Goal: Connect with others: Connect with others

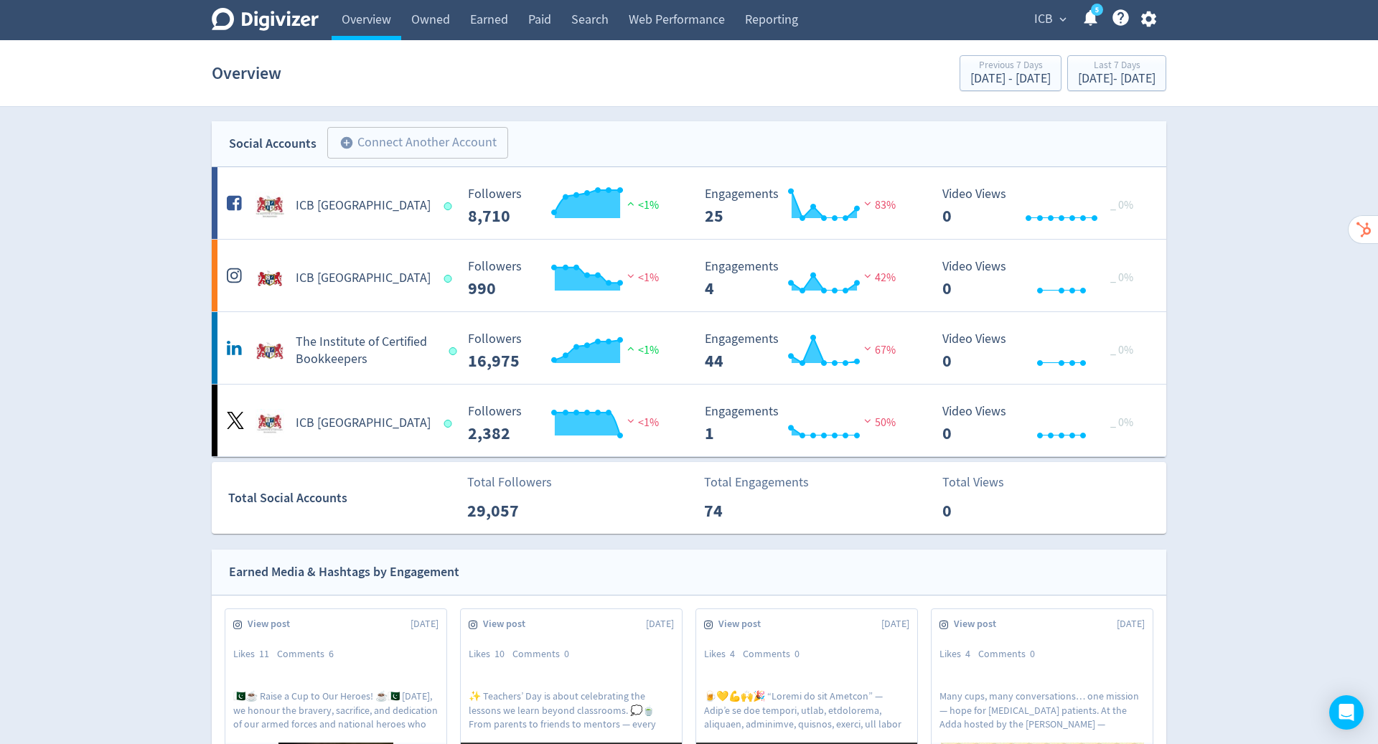
click at [1152, 13] on icon "button" at bounding box center [1148, 18] width 19 height 19
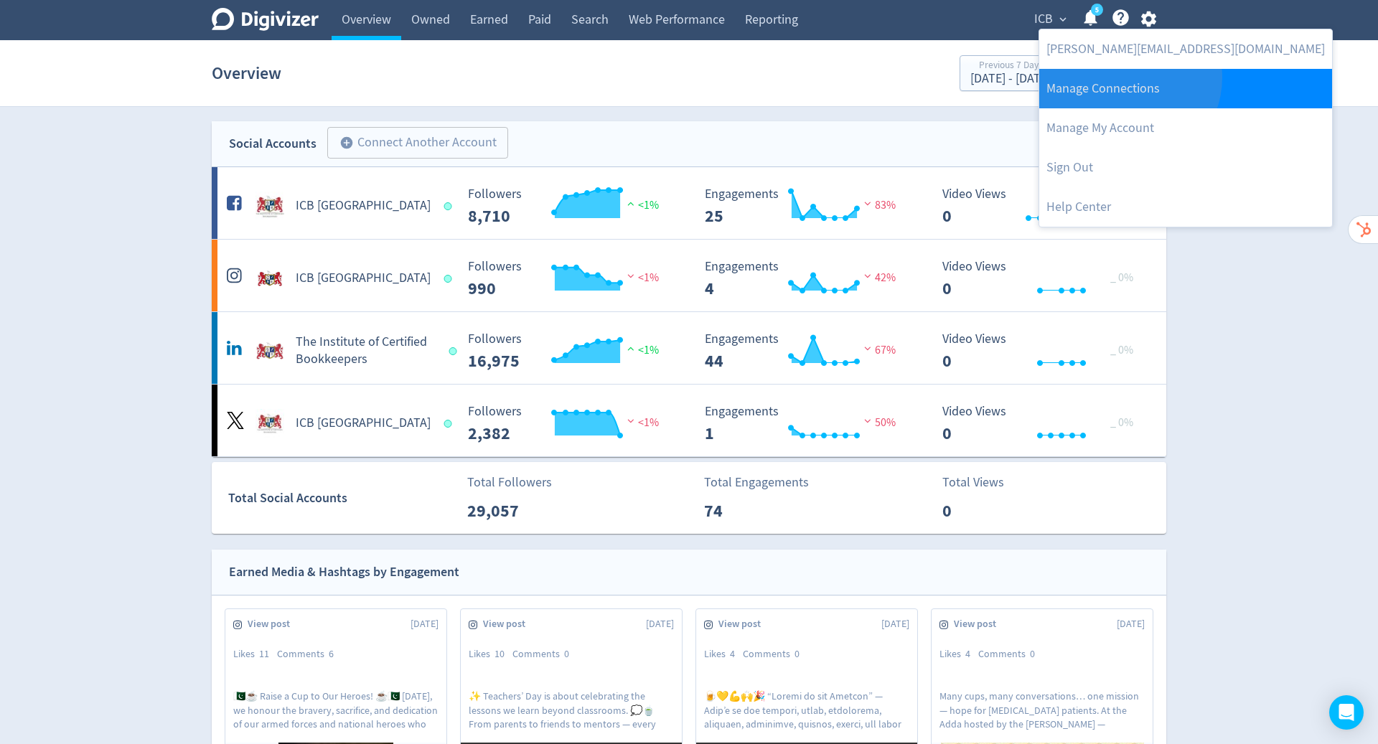
click at [1128, 78] on link "Manage Connections" at bounding box center [1185, 88] width 293 height 39
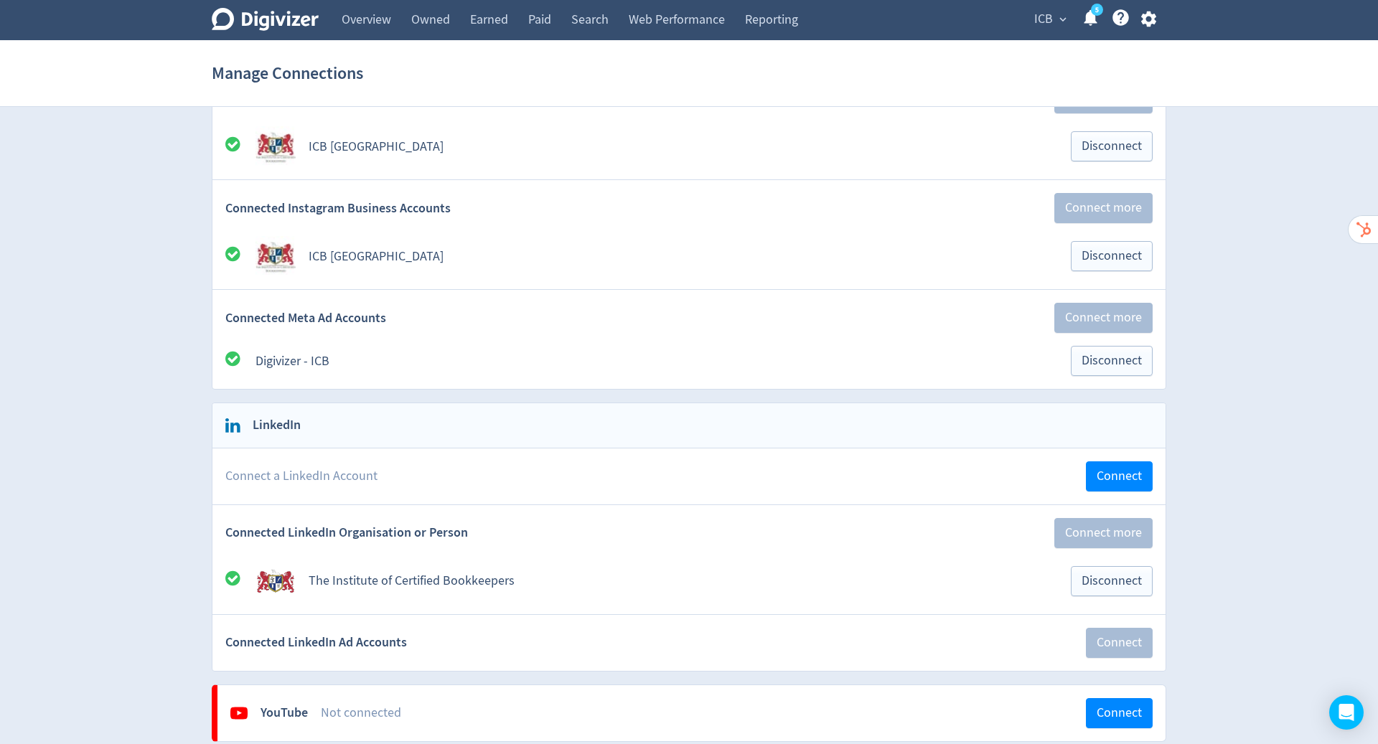
scroll to position [268, 0]
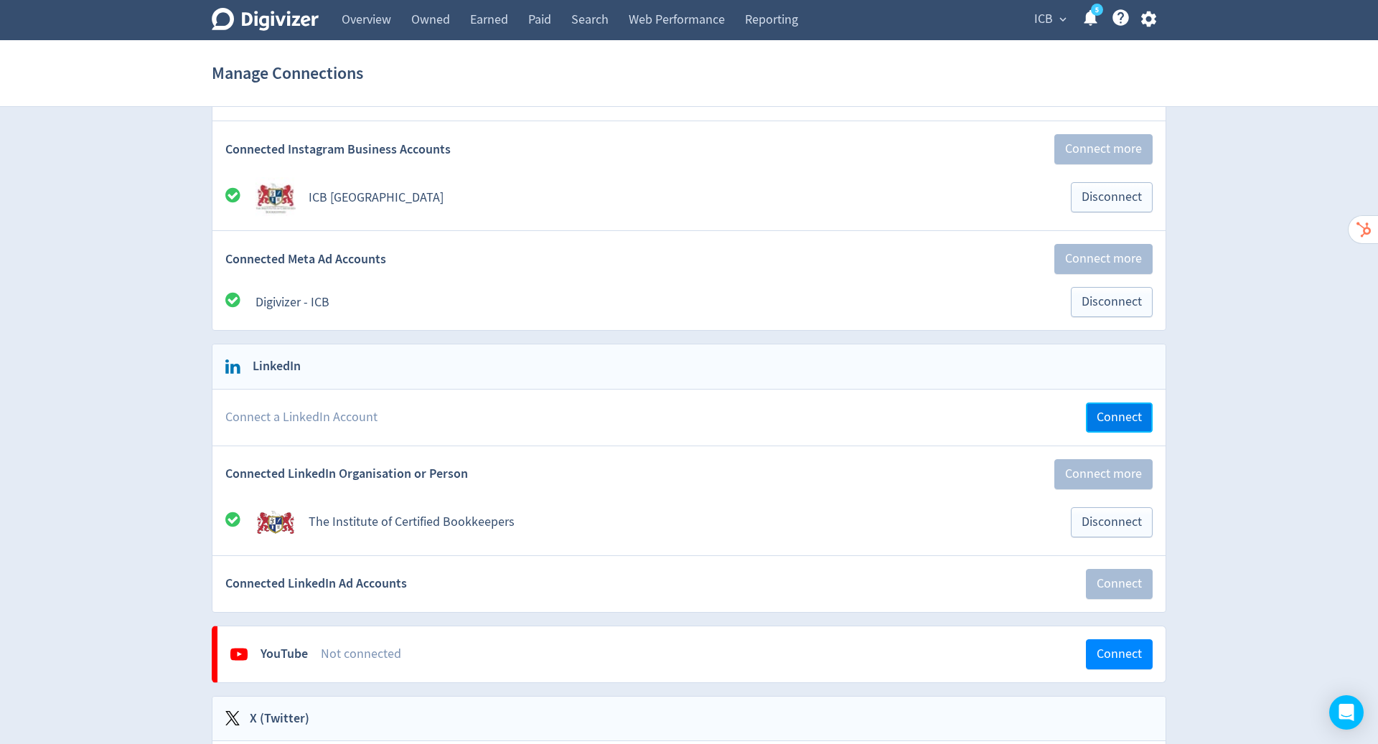
click at [1114, 416] on span "Connect" at bounding box center [1119, 417] width 45 height 13
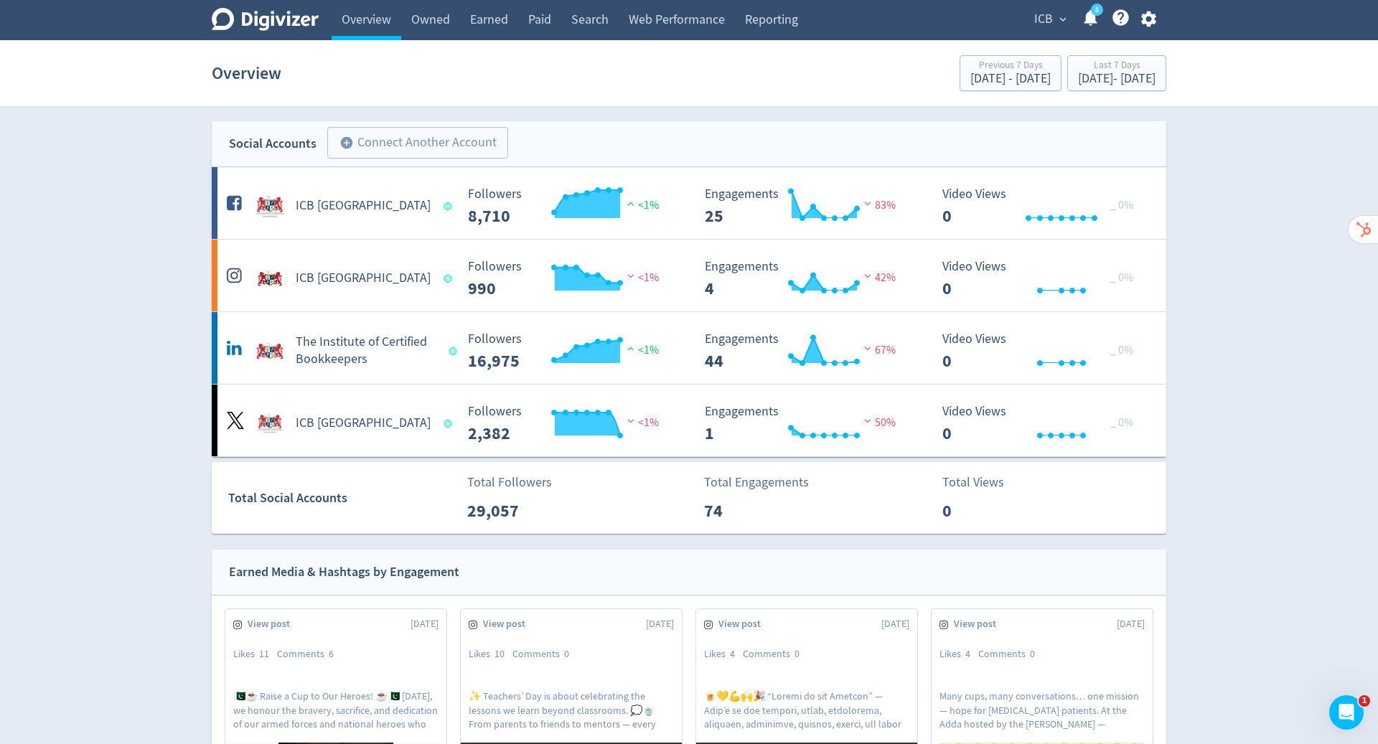
click at [1146, 19] on icon "button" at bounding box center [1148, 18] width 19 height 19
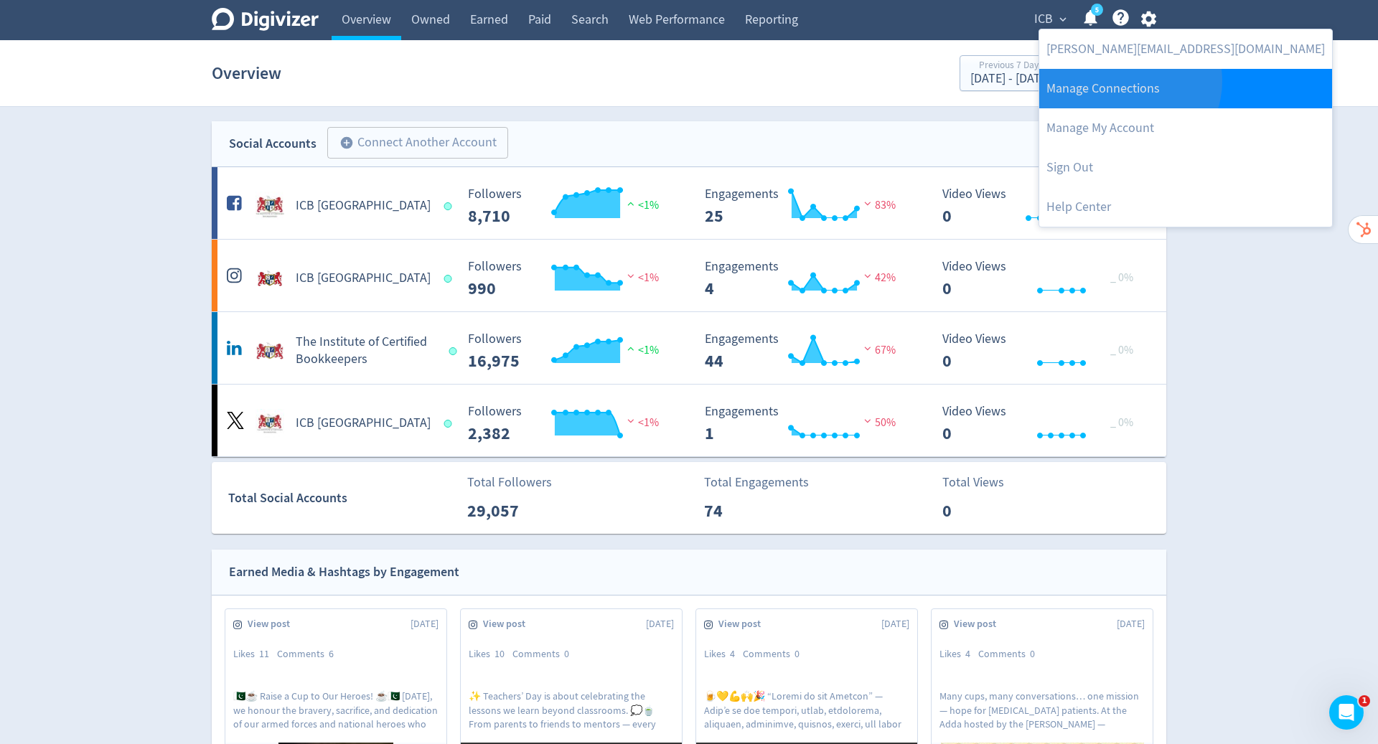
click at [1128, 81] on link "Manage Connections" at bounding box center [1185, 88] width 293 height 39
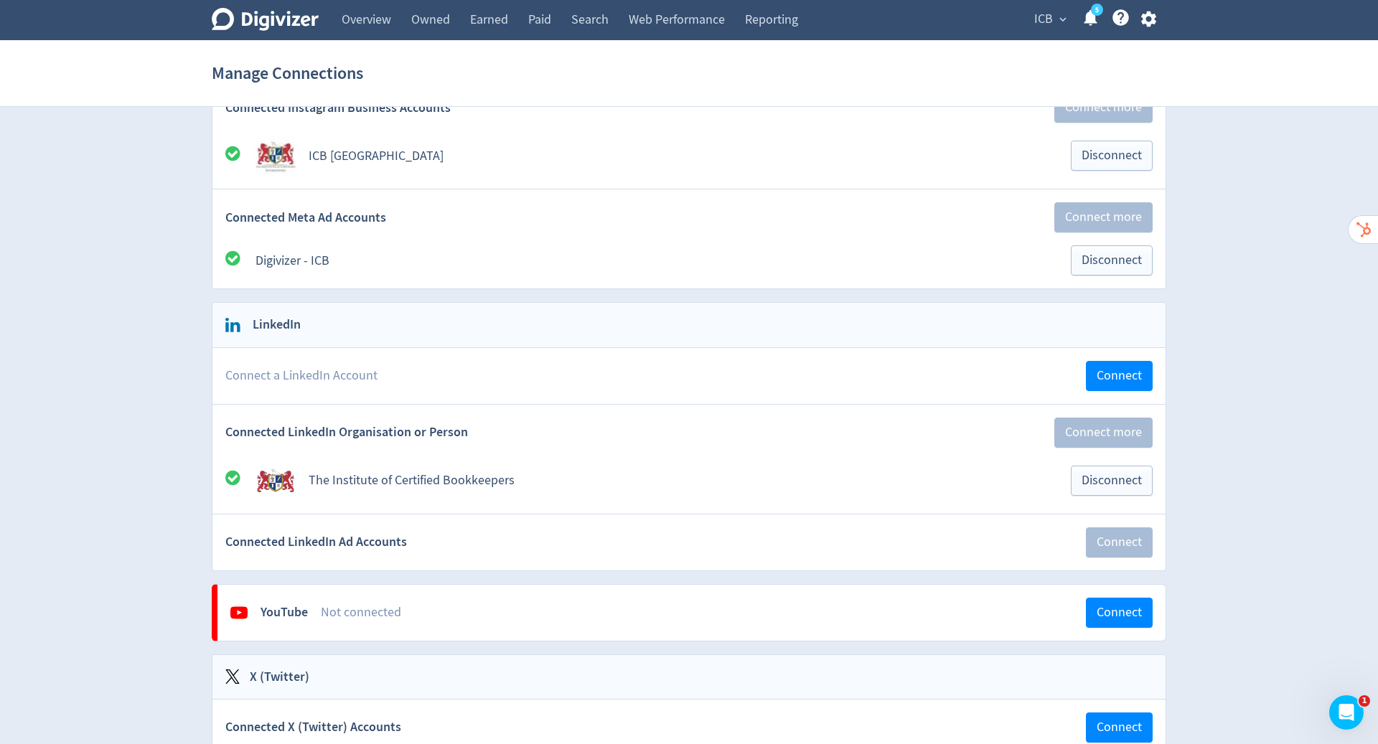
scroll to position [371, 0]
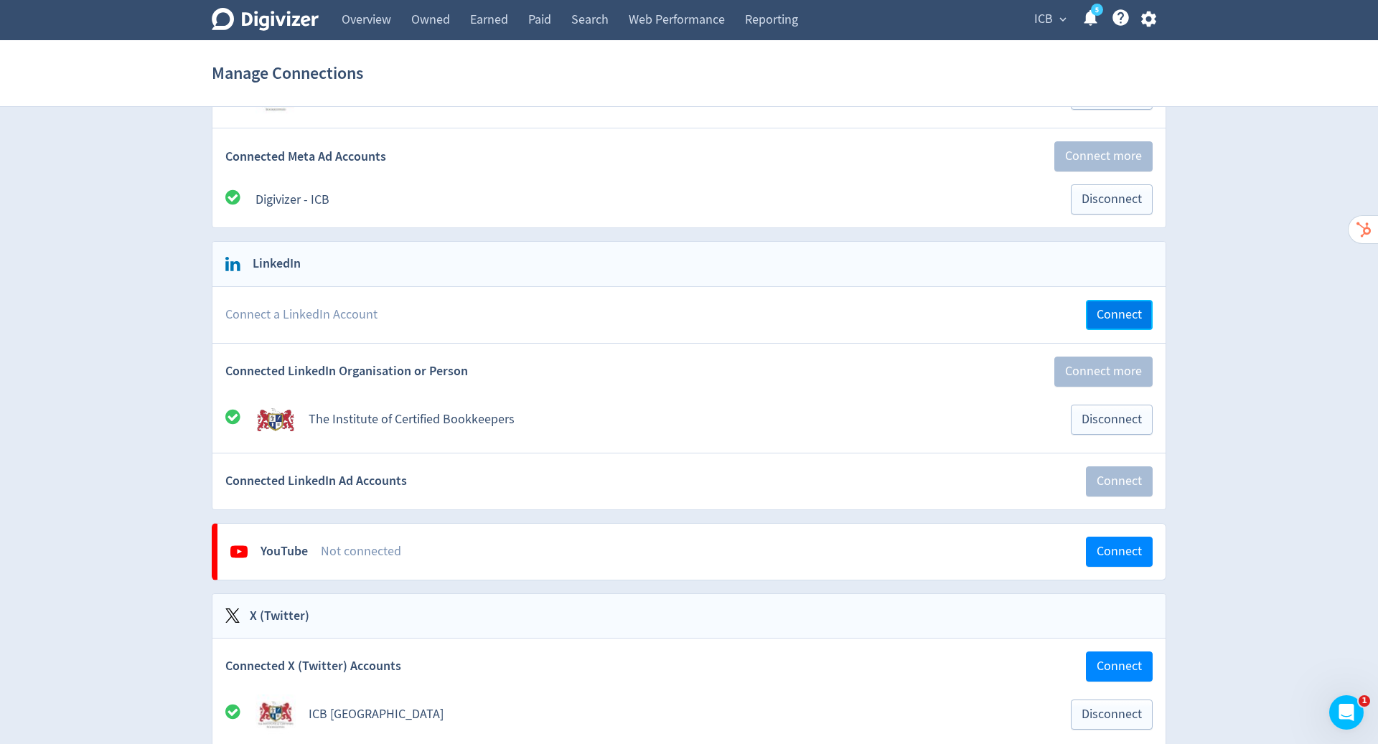
click at [1126, 309] on span "Connect" at bounding box center [1119, 315] width 45 height 13
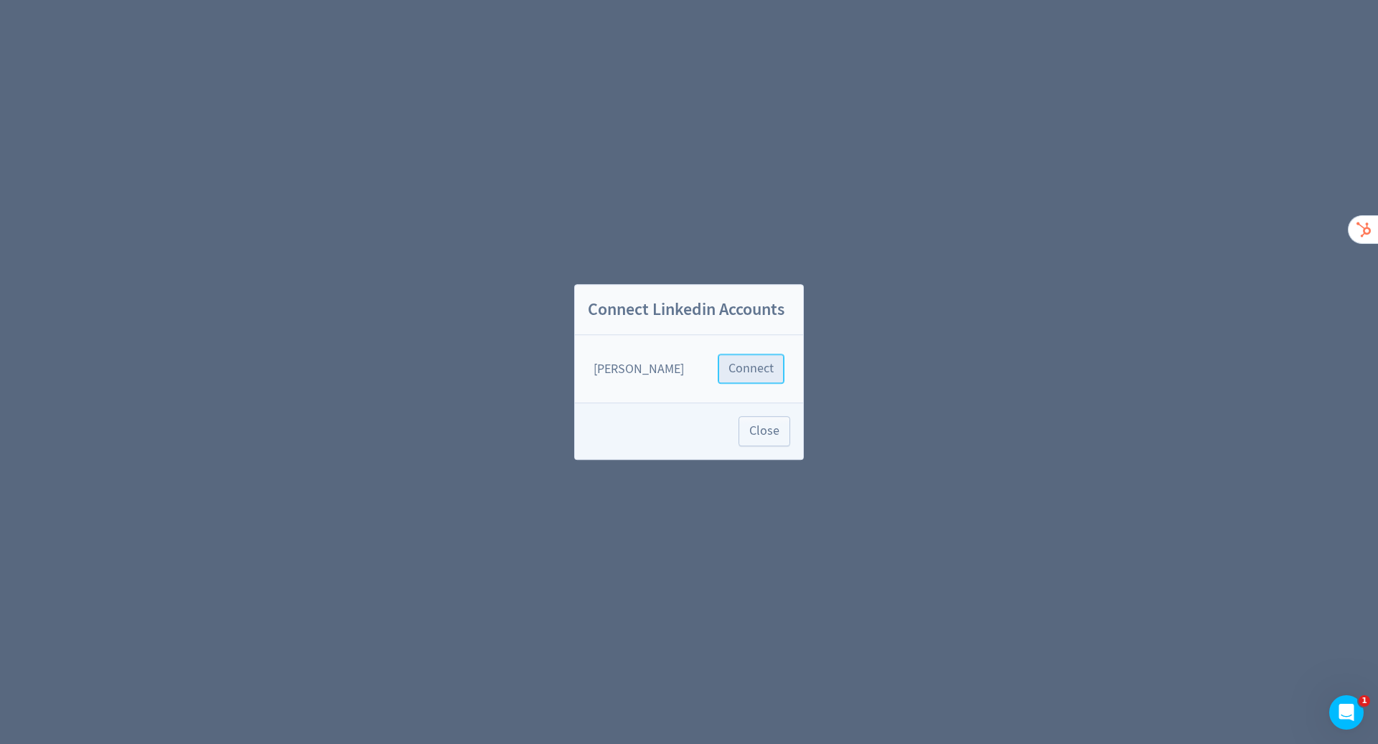
click at [752, 372] on span "Connect" at bounding box center [751, 368] width 45 height 13
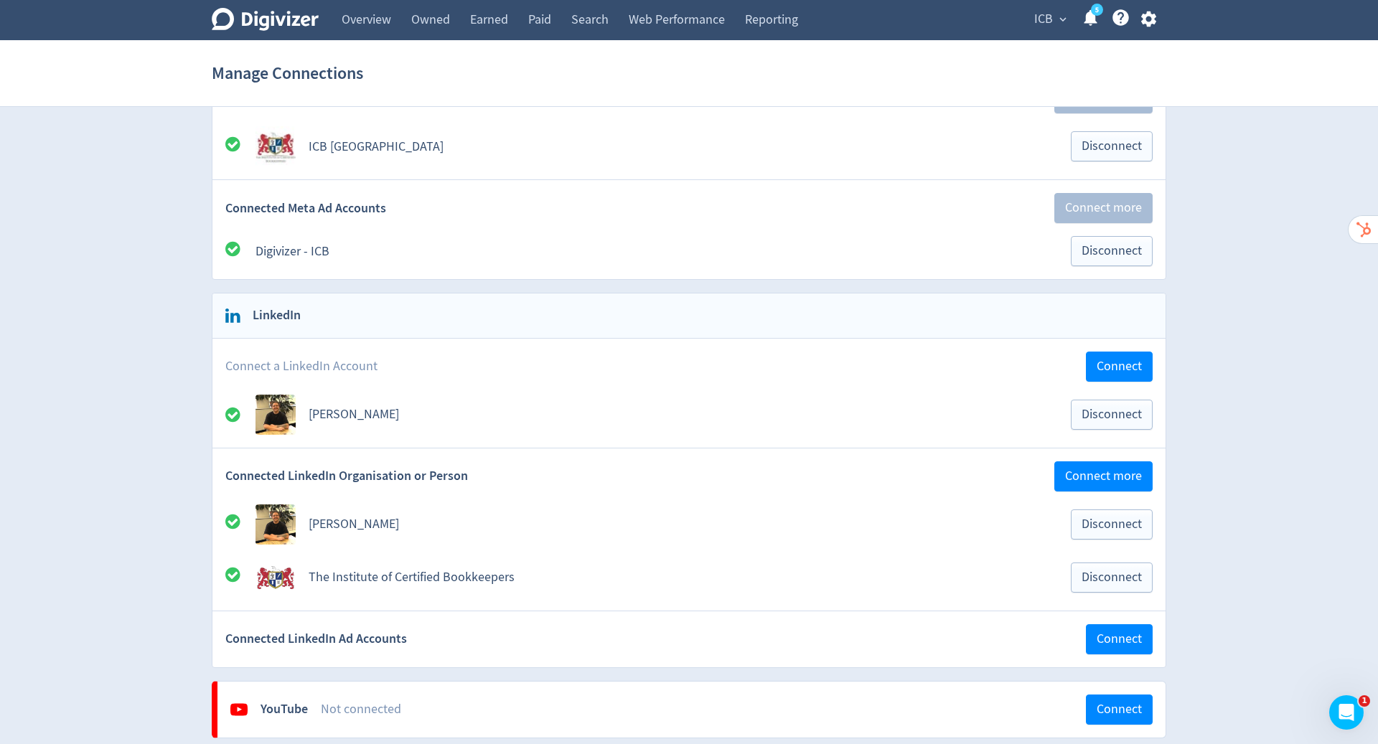
scroll to position [320, 0]
click at [1117, 520] on span "Disconnect" at bounding box center [1112, 524] width 60 height 13
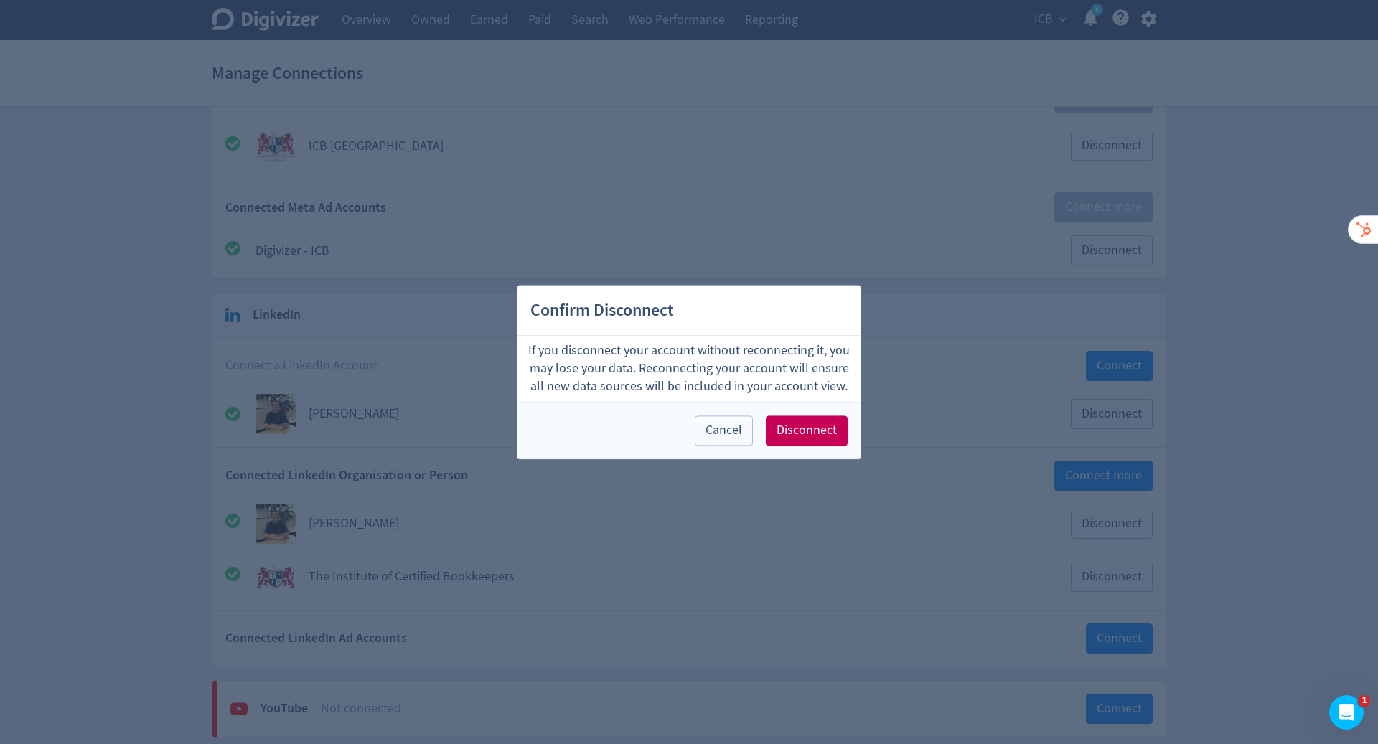
click at [1248, 416] on div at bounding box center [689, 372] width 1378 height 744
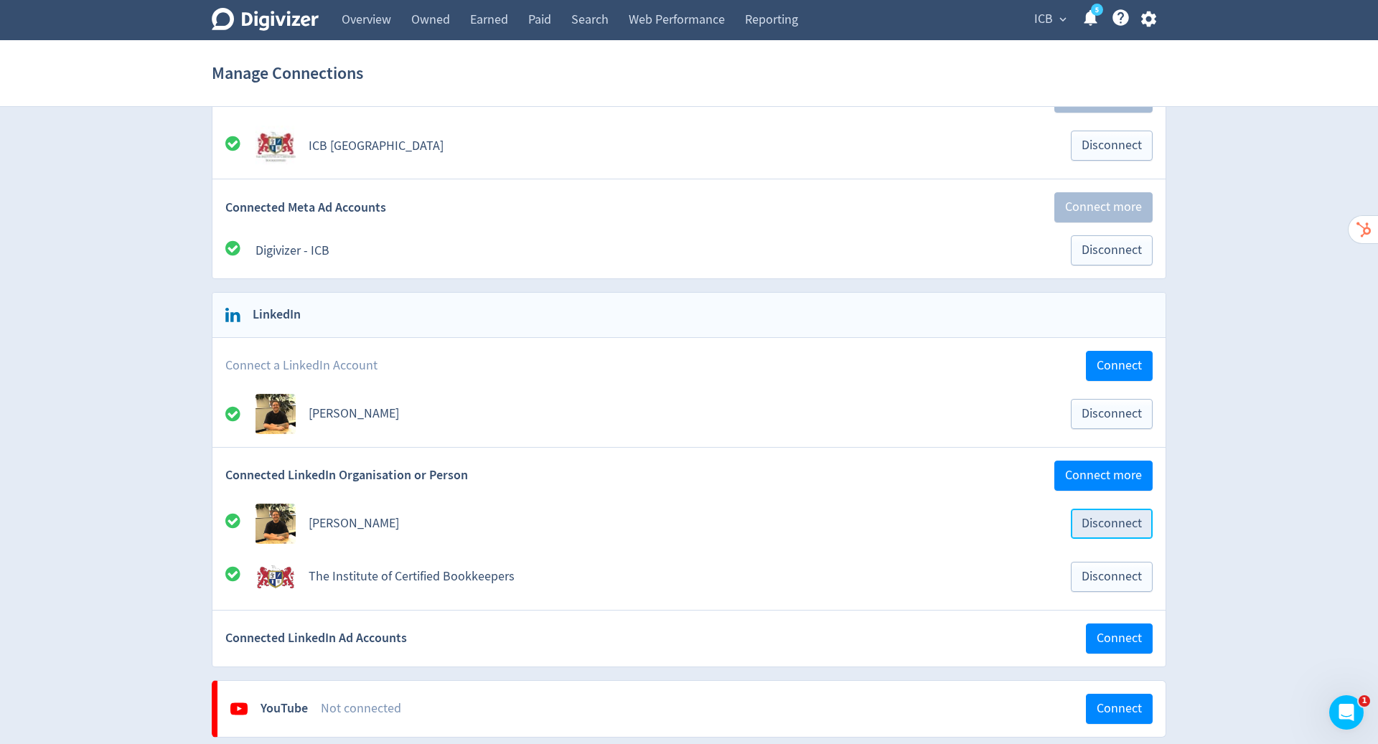
click at [1098, 518] on span "Disconnect" at bounding box center [1112, 524] width 60 height 13
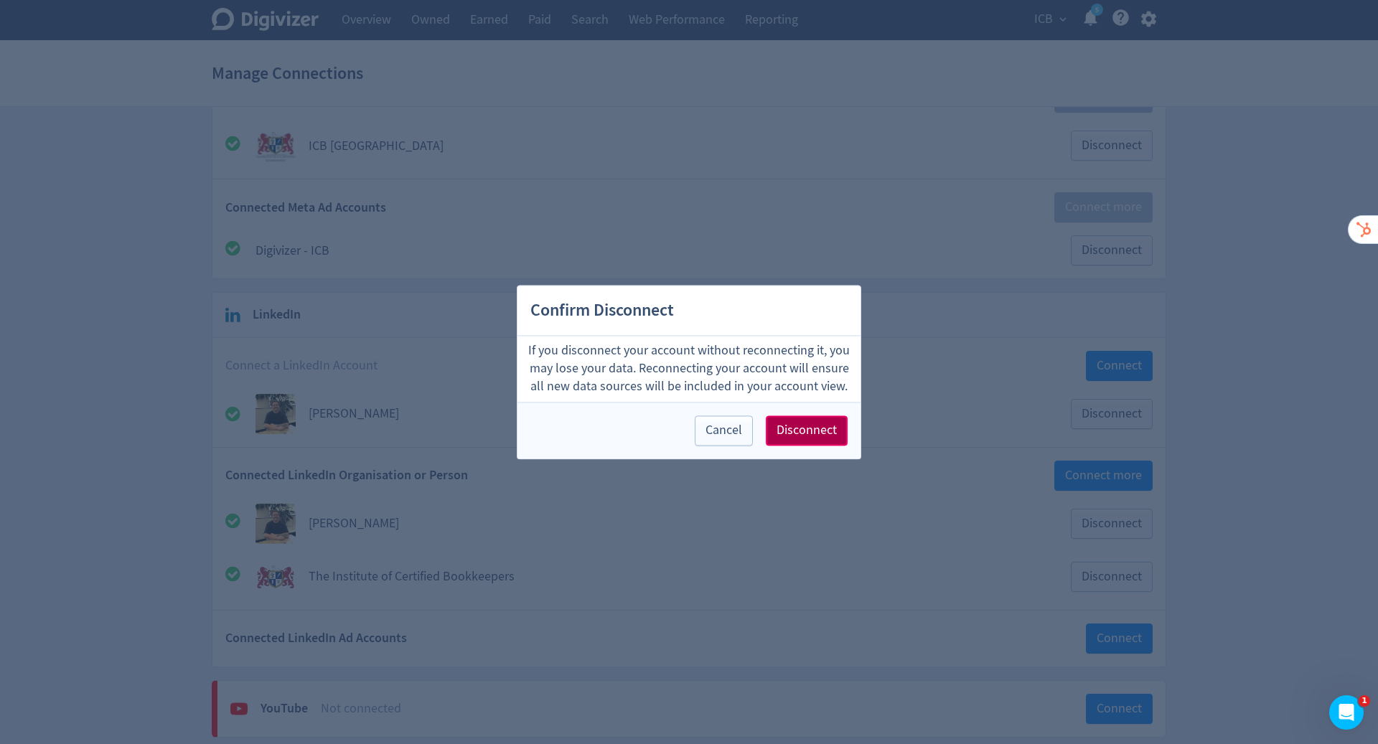
click at [807, 428] on span "Disconnect" at bounding box center [807, 430] width 60 height 13
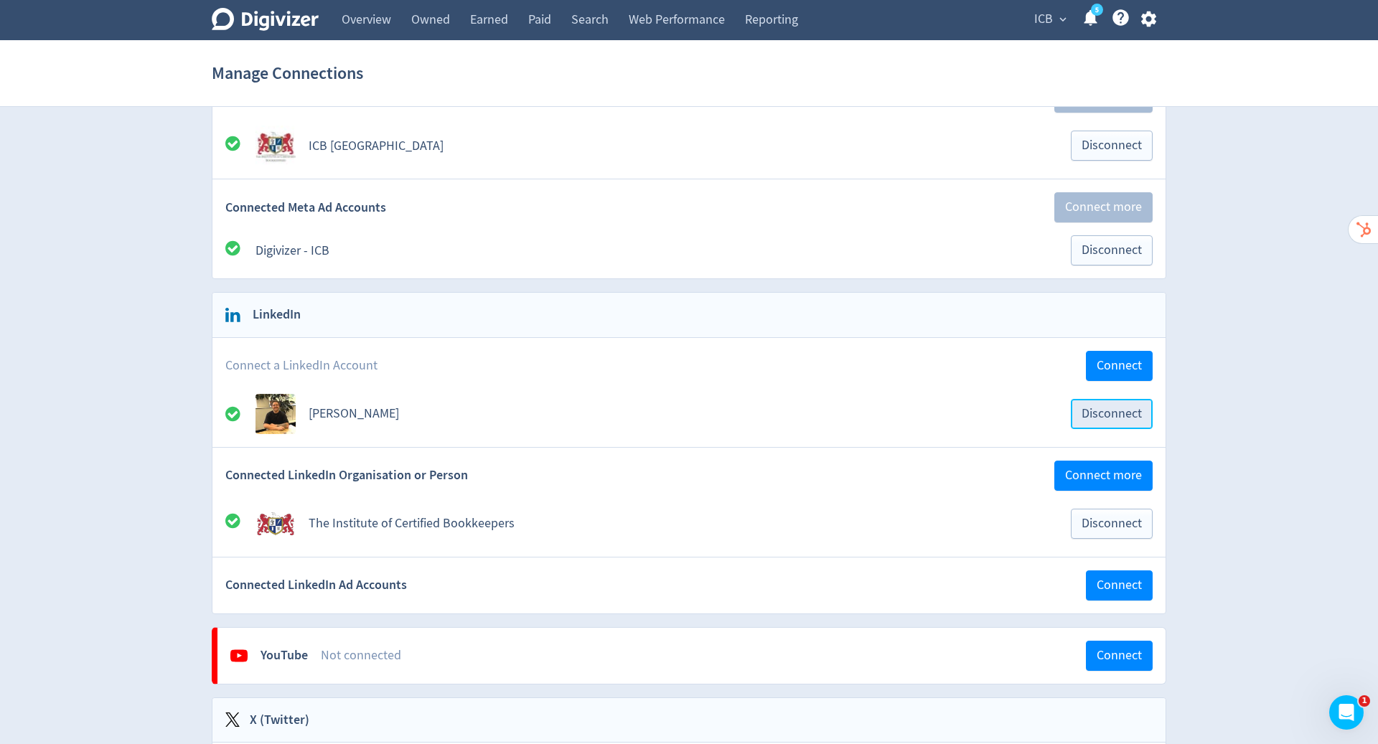
click at [1125, 408] on span "Disconnect" at bounding box center [1112, 414] width 60 height 13
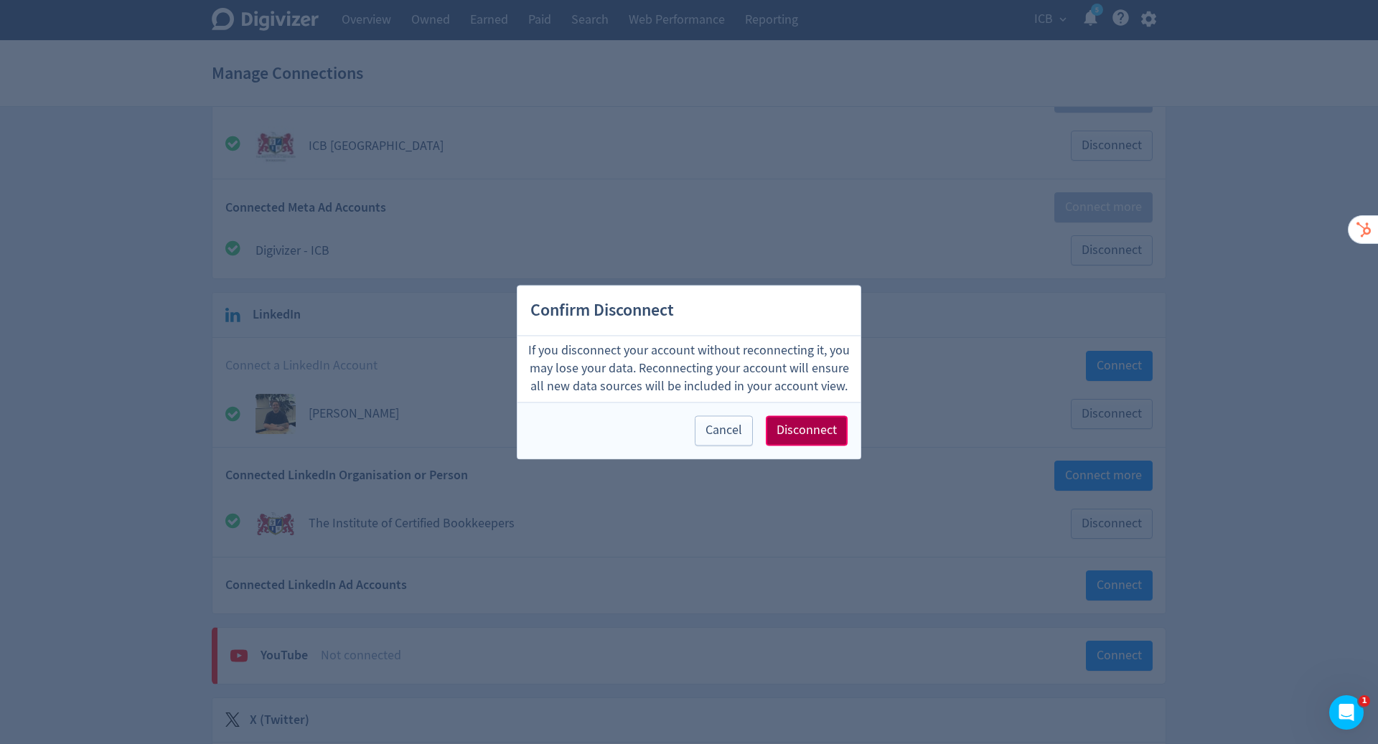
click at [802, 424] on span "Disconnect" at bounding box center [807, 430] width 60 height 13
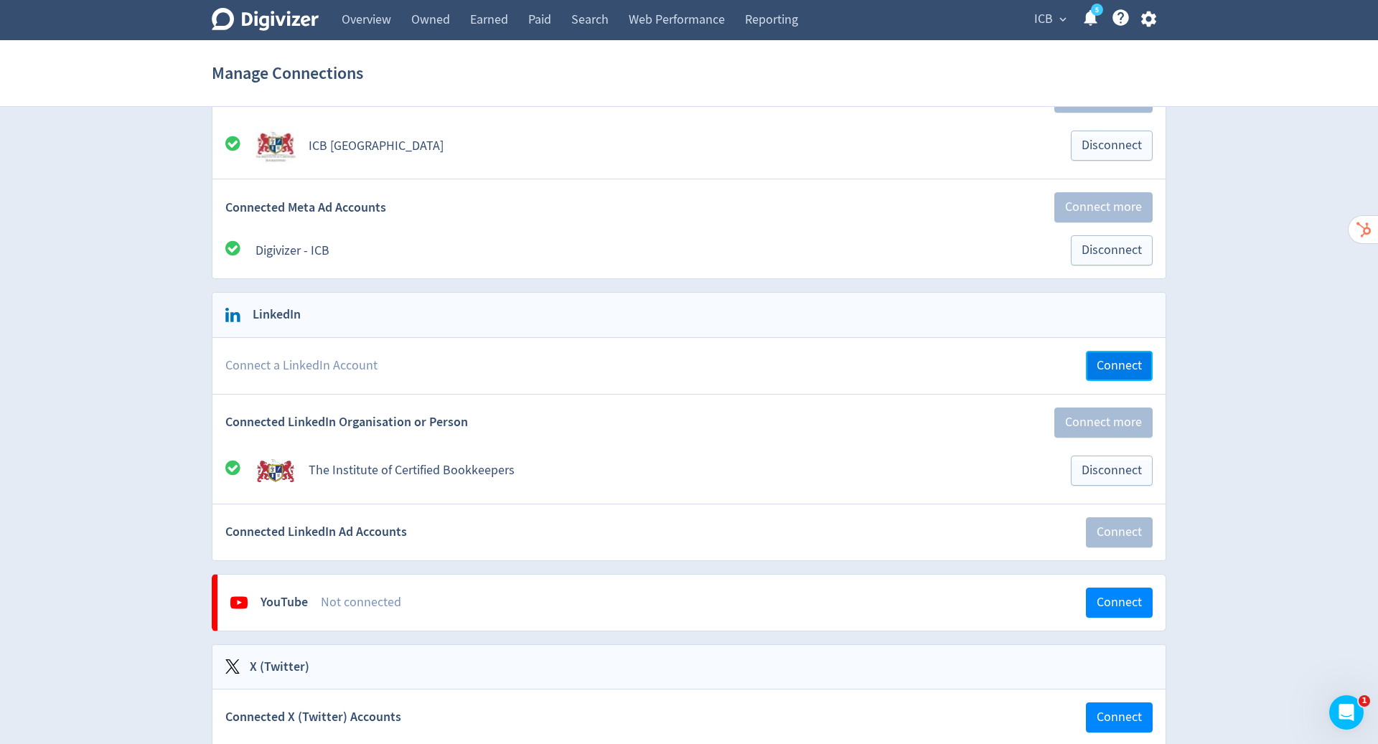
click at [1127, 360] on span "Connect" at bounding box center [1119, 366] width 45 height 13
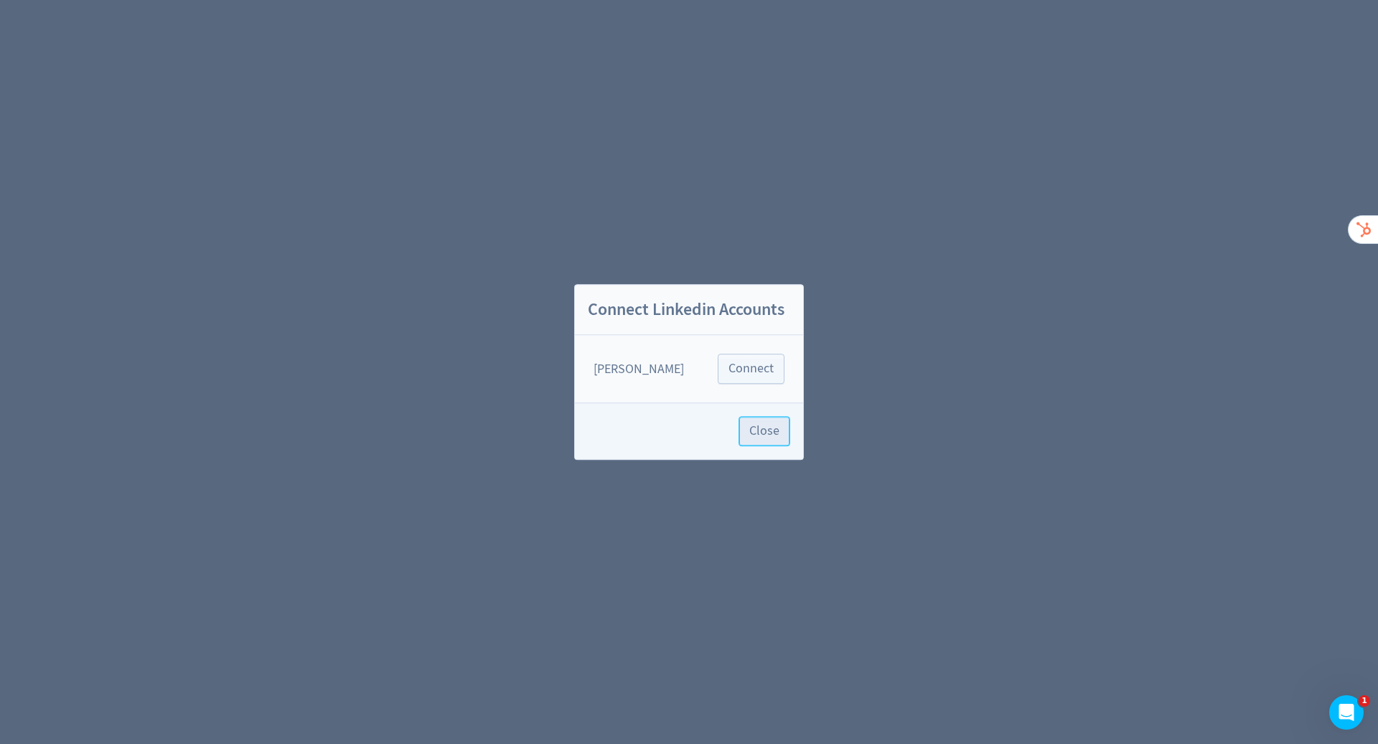
click at [764, 427] on span "Close" at bounding box center [764, 431] width 30 height 13
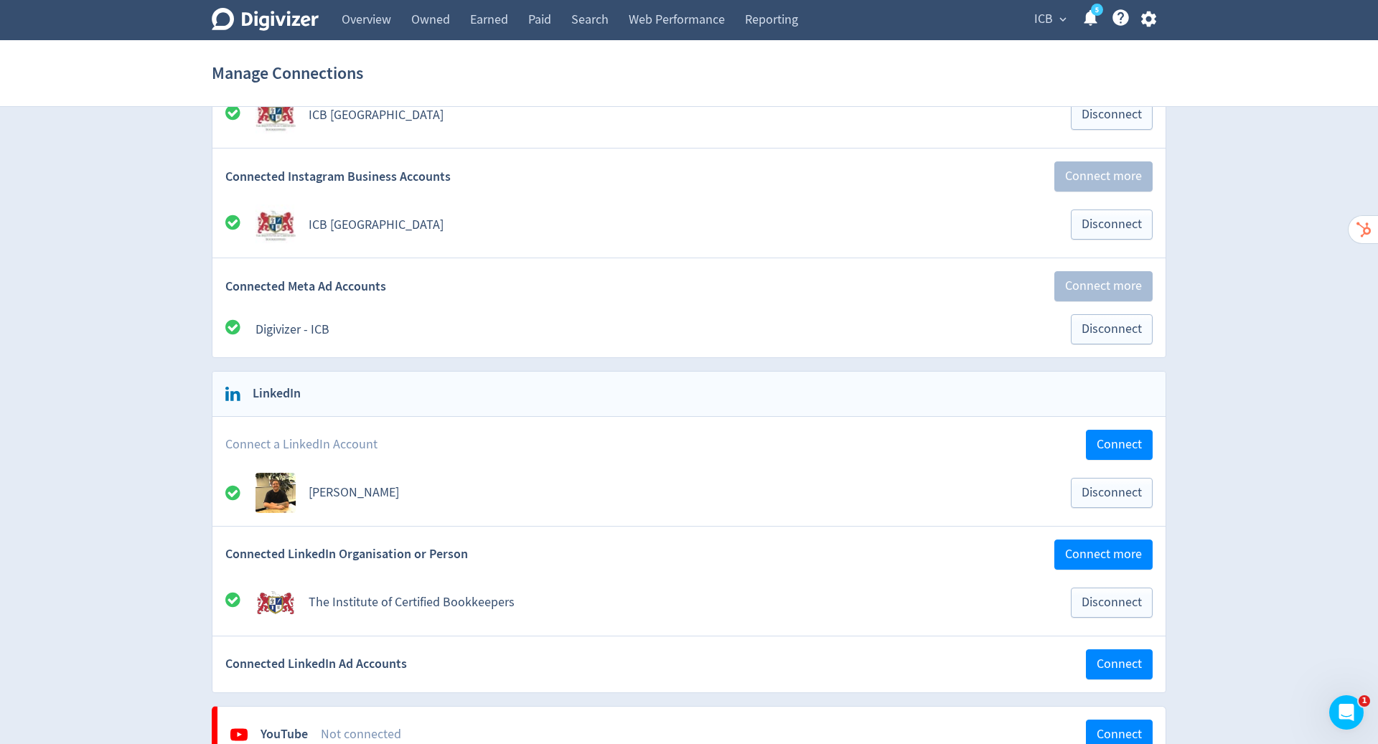
scroll to position [242, 0]
click at [1123, 486] on span "Disconnect" at bounding box center [1112, 492] width 60 height 13
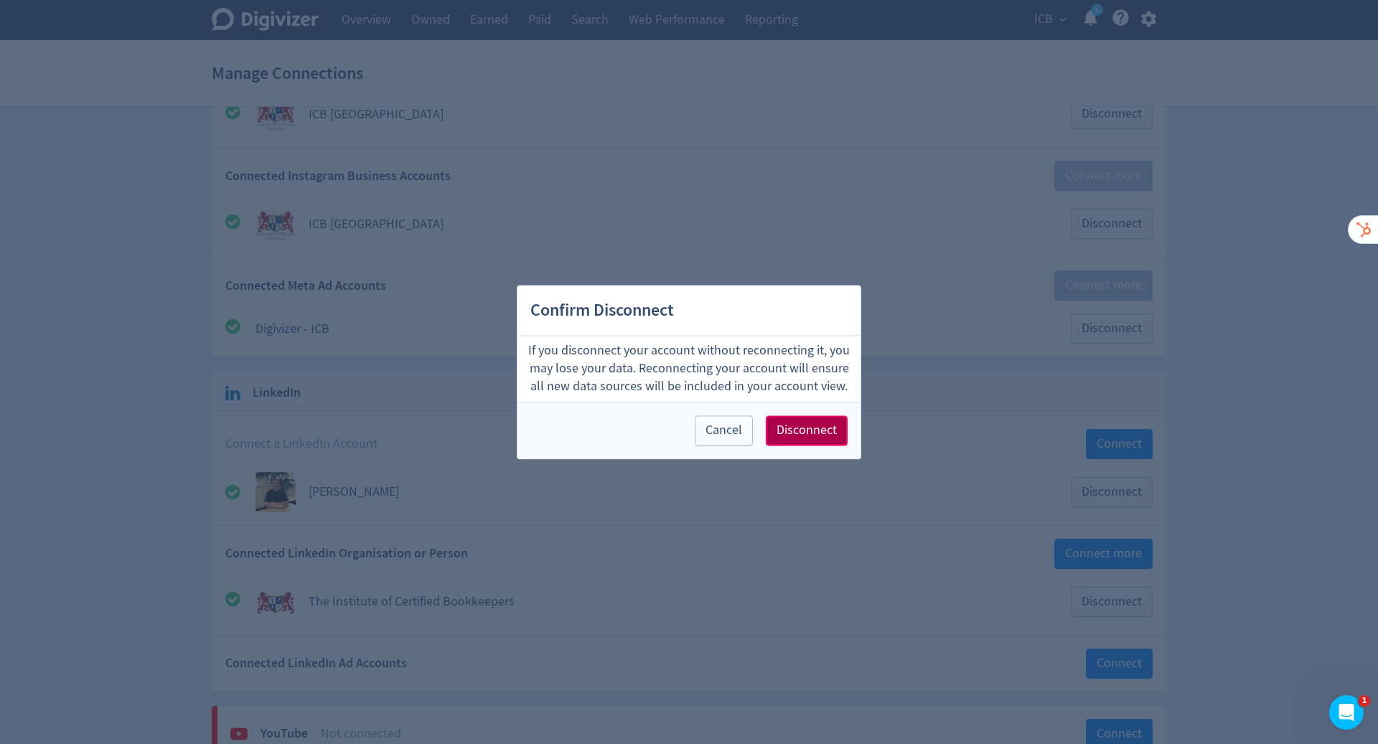
click at [808, 426] on span "Disconnect" at bounding box center [807, 430] width 60 height 13
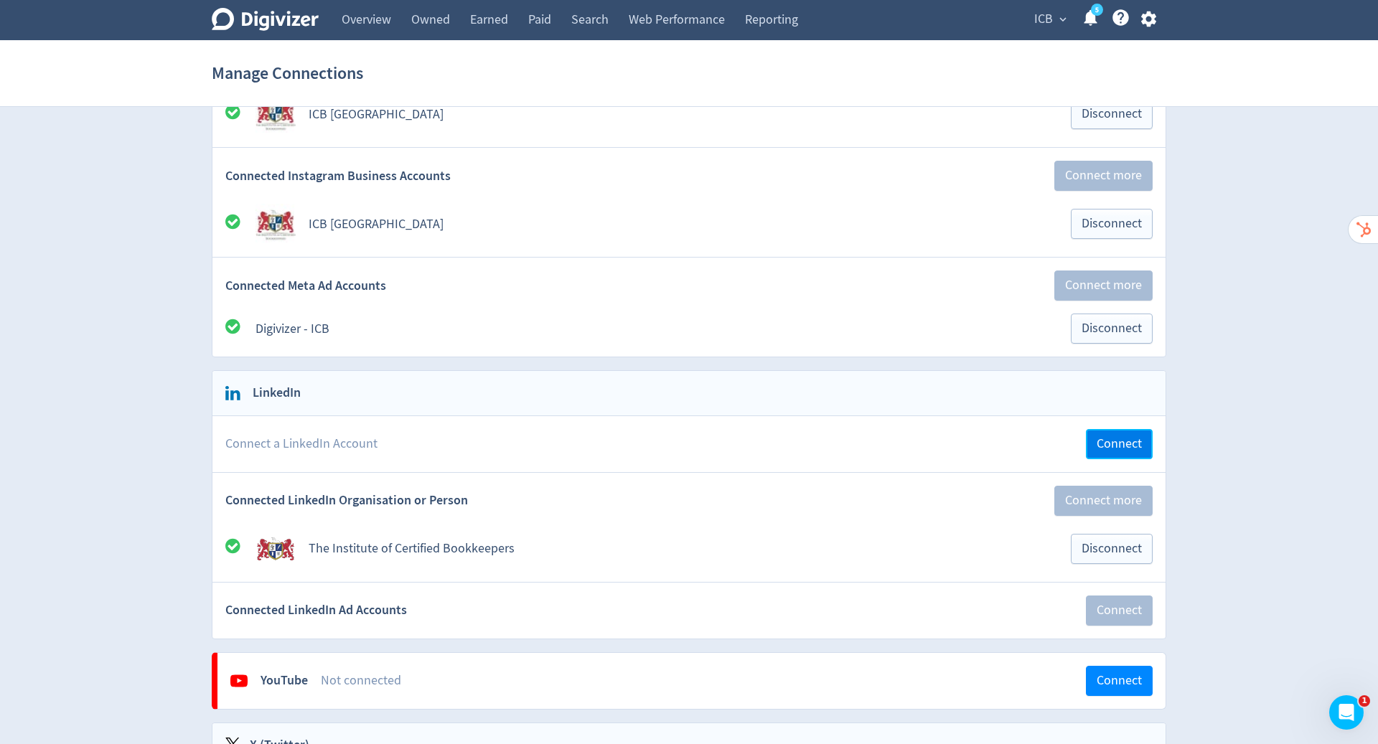
click at [1125, 438] on span "Connect" at bounding box center [1119, 444] width 45 height 13
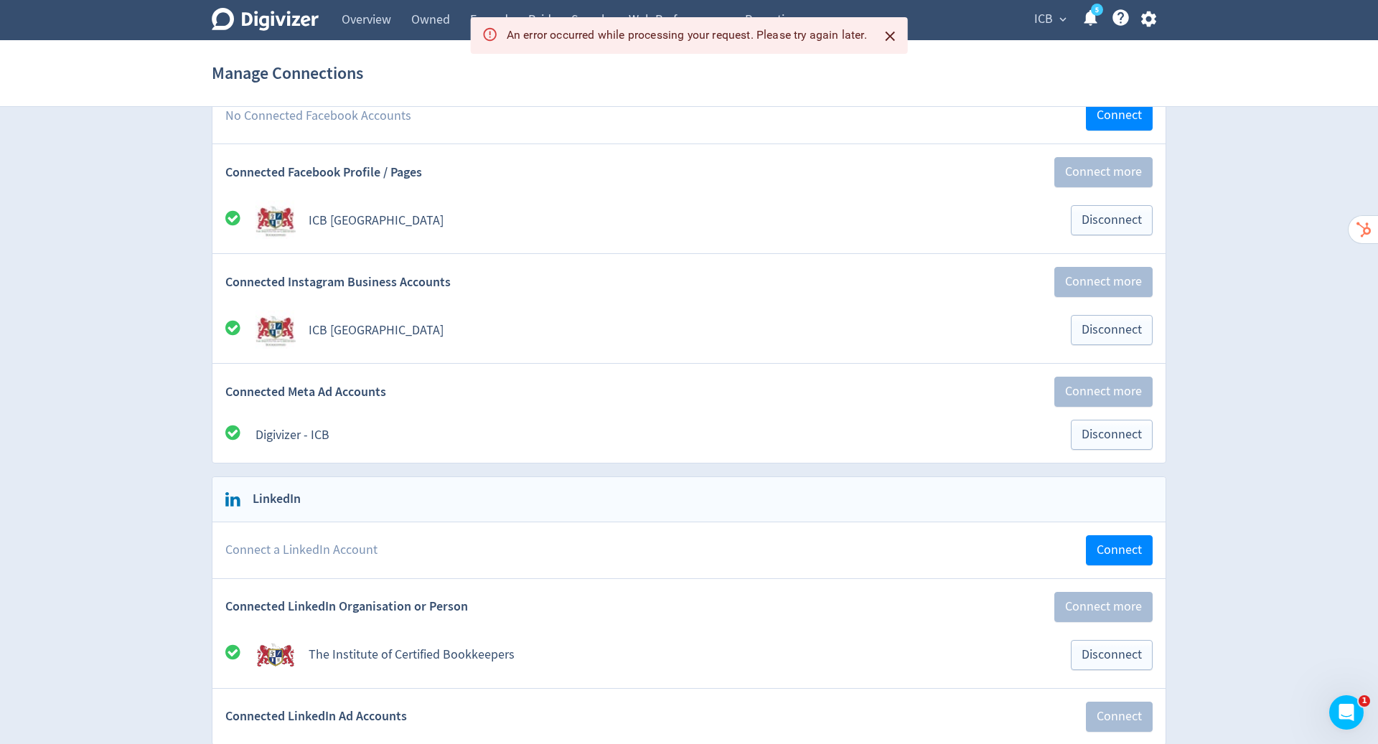
scroll to position [196, 0]
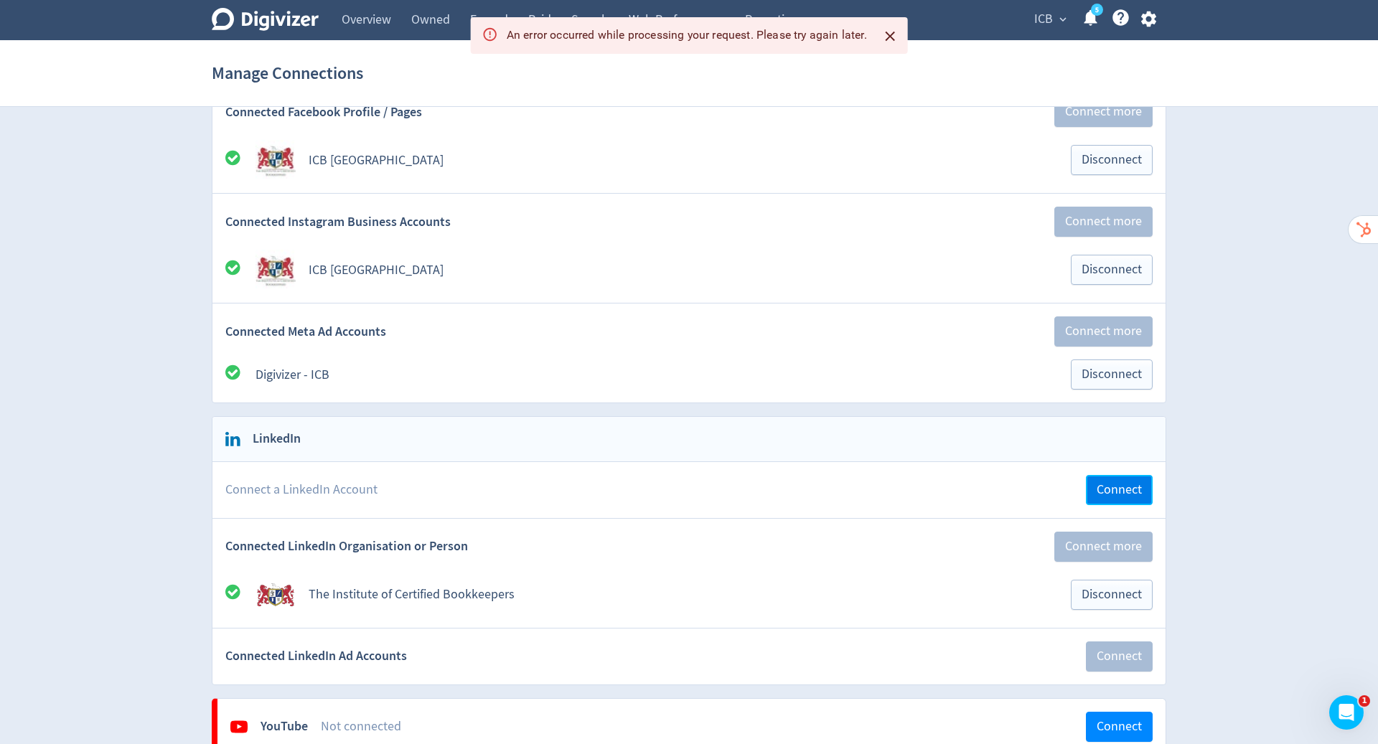
click at [1118, 484] on span "Connect" at bounding box center [1119, 490] width 45 height 13
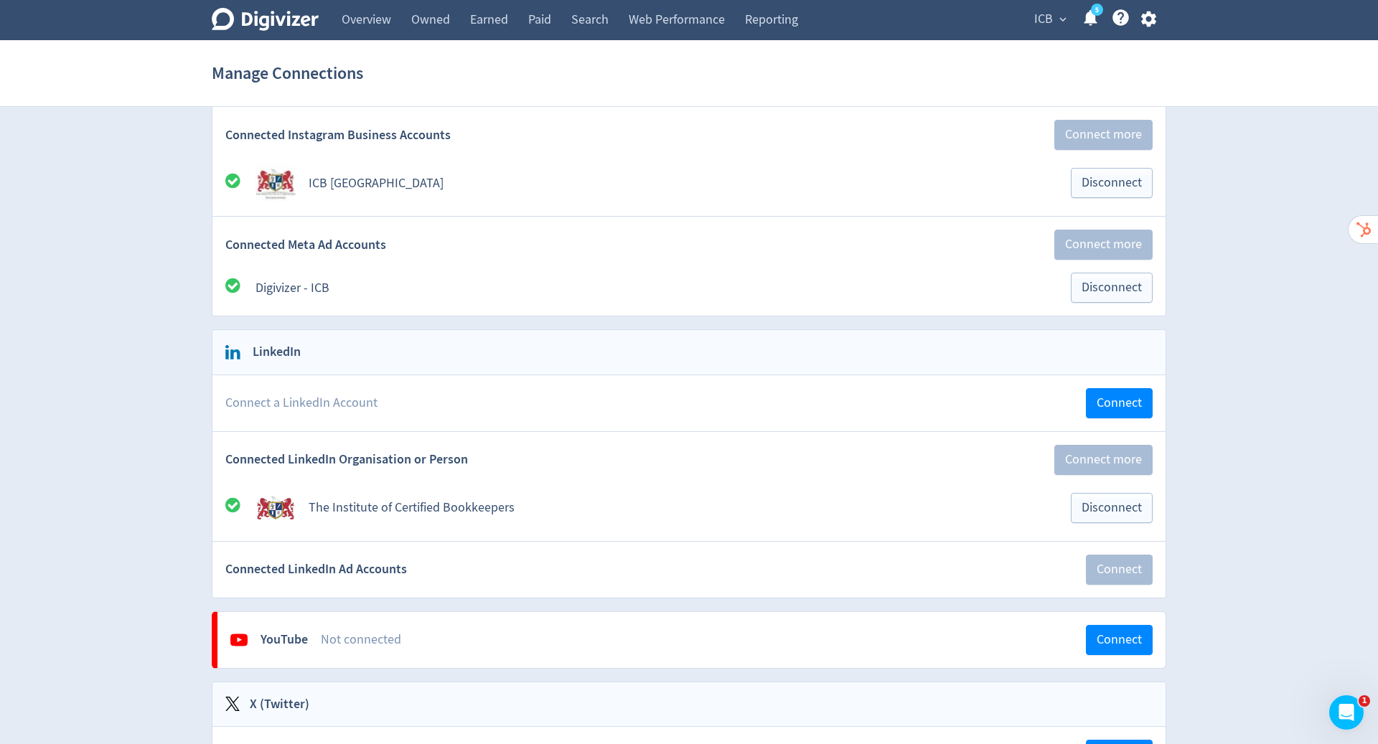
scroll to position [287, 0]
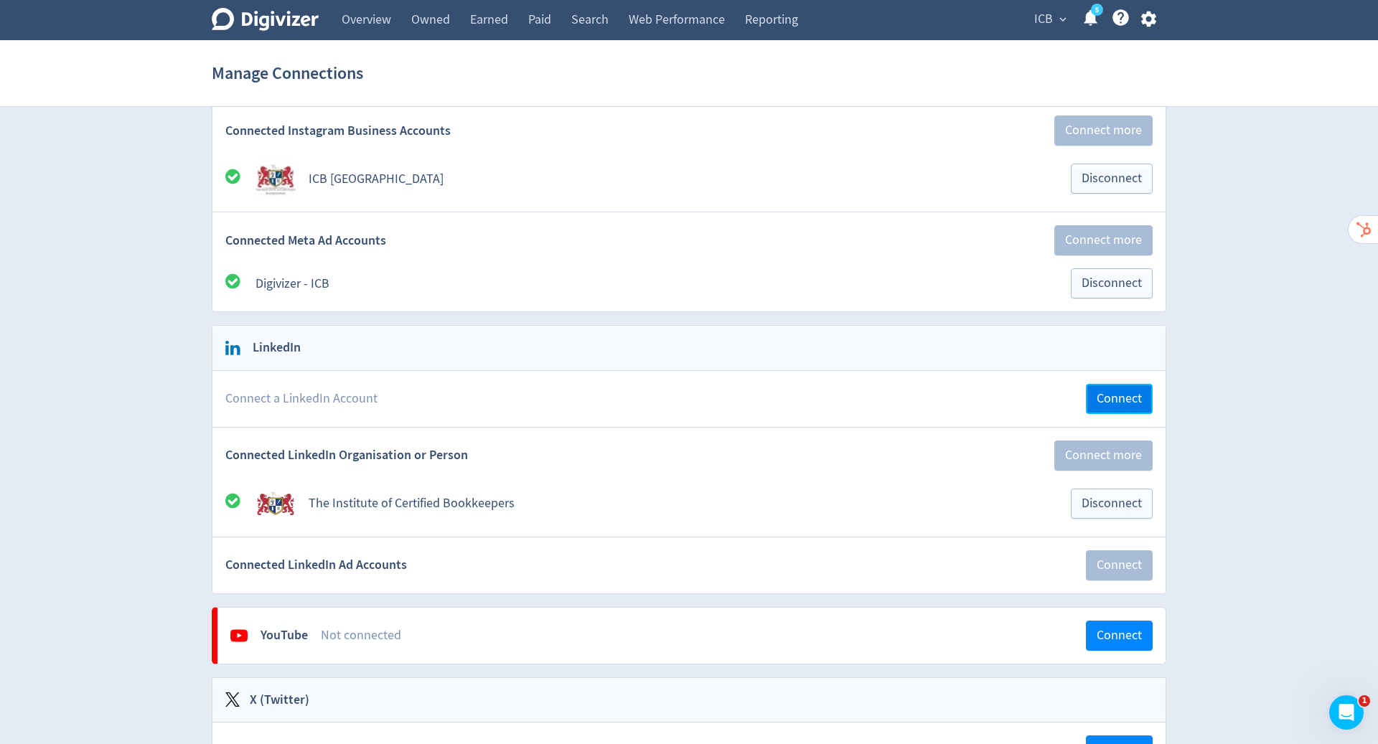
click at [1112, 395] on span "Connect" at bounding box center [1119, 399] width 45 height 13
